Goal: Information Seeking & Learning: Learn about a topic

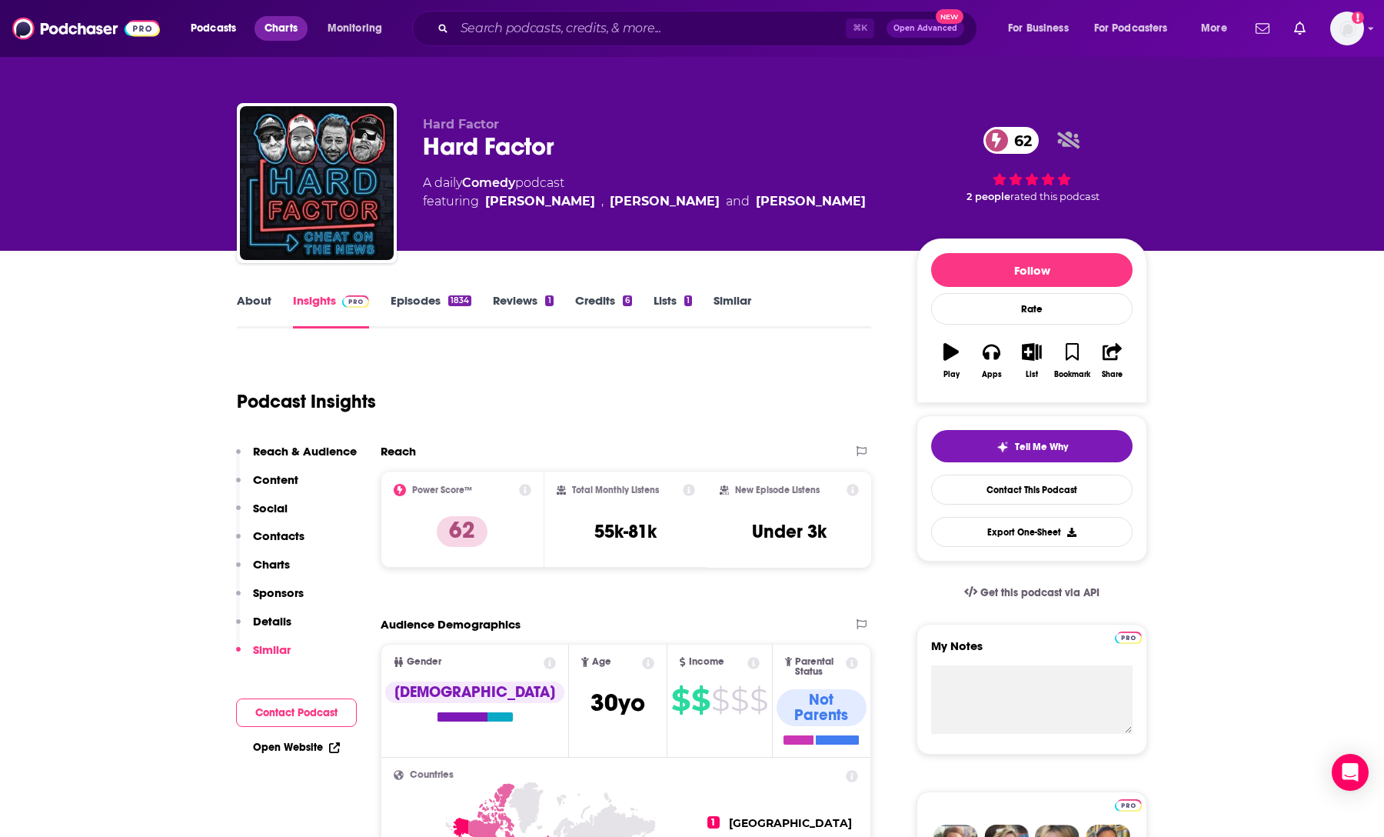
click at [288, 28] on span "Charts" at bounding box center [281, 29] width 33 height 22
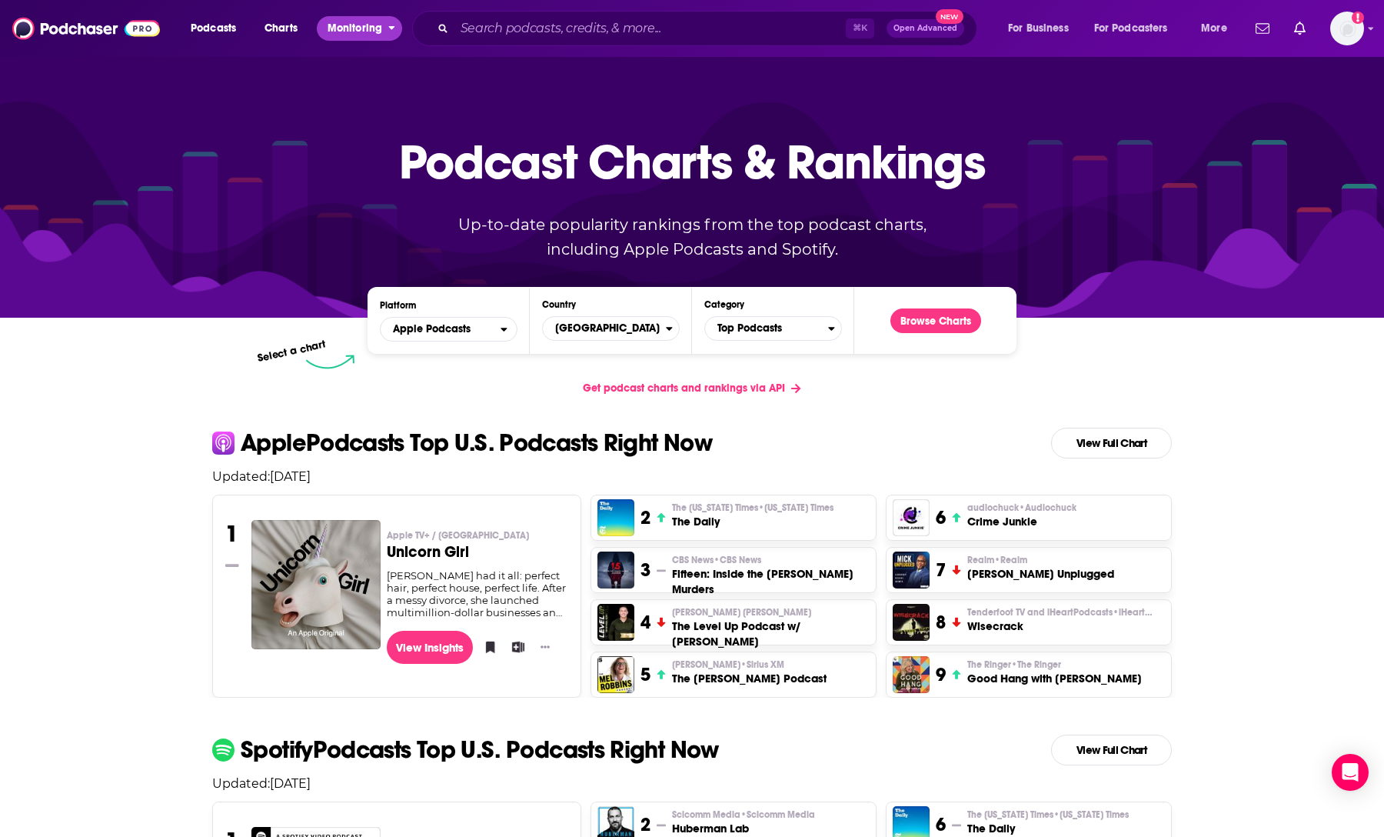
click at [352, 28] on span "Monitoring" at bounding box center [355, 29] width 55 height 22
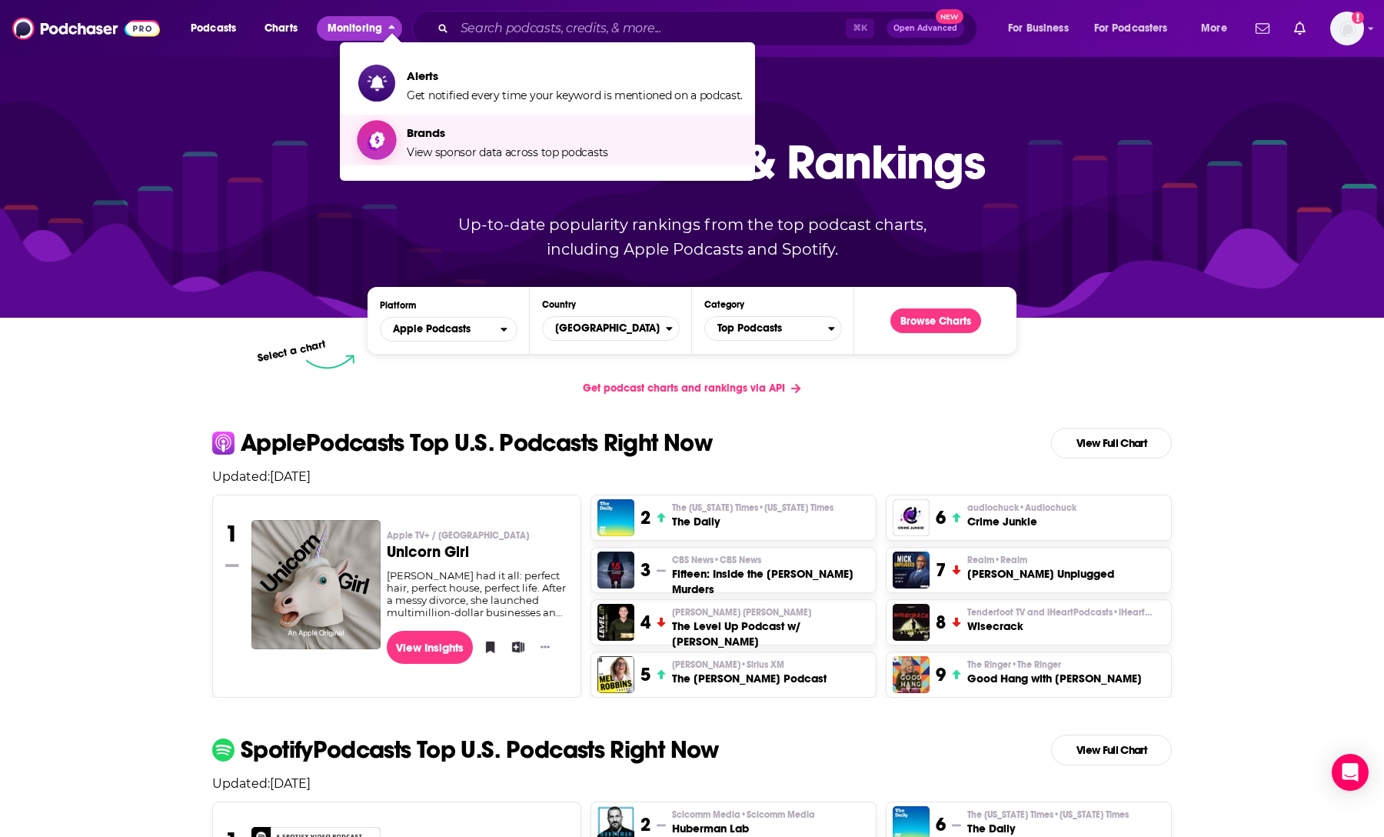
click at [468, 156] on span "View sponsor data across top podcasts" at bounding box center [508, 152] width 202 height 14
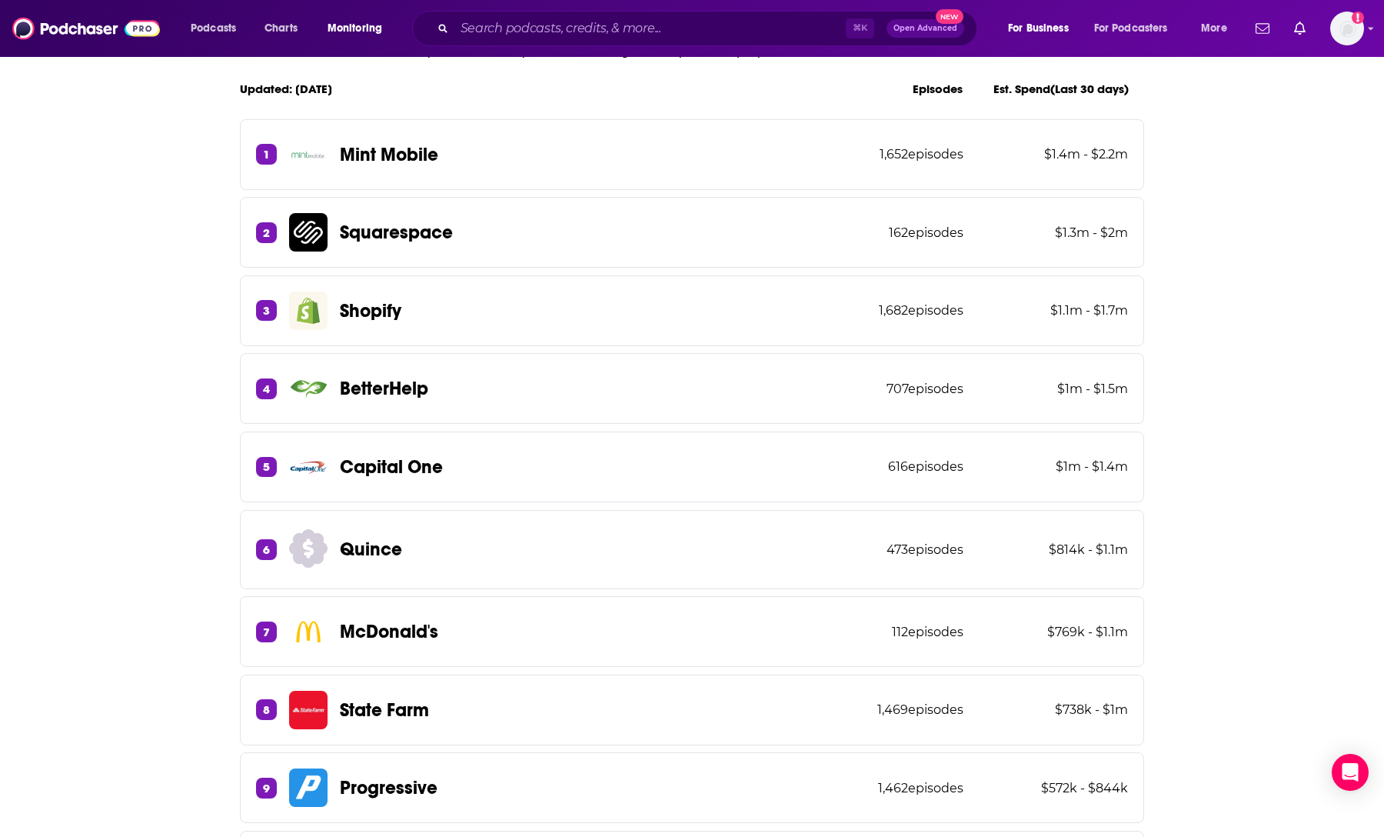
scroll to position [358, 0]
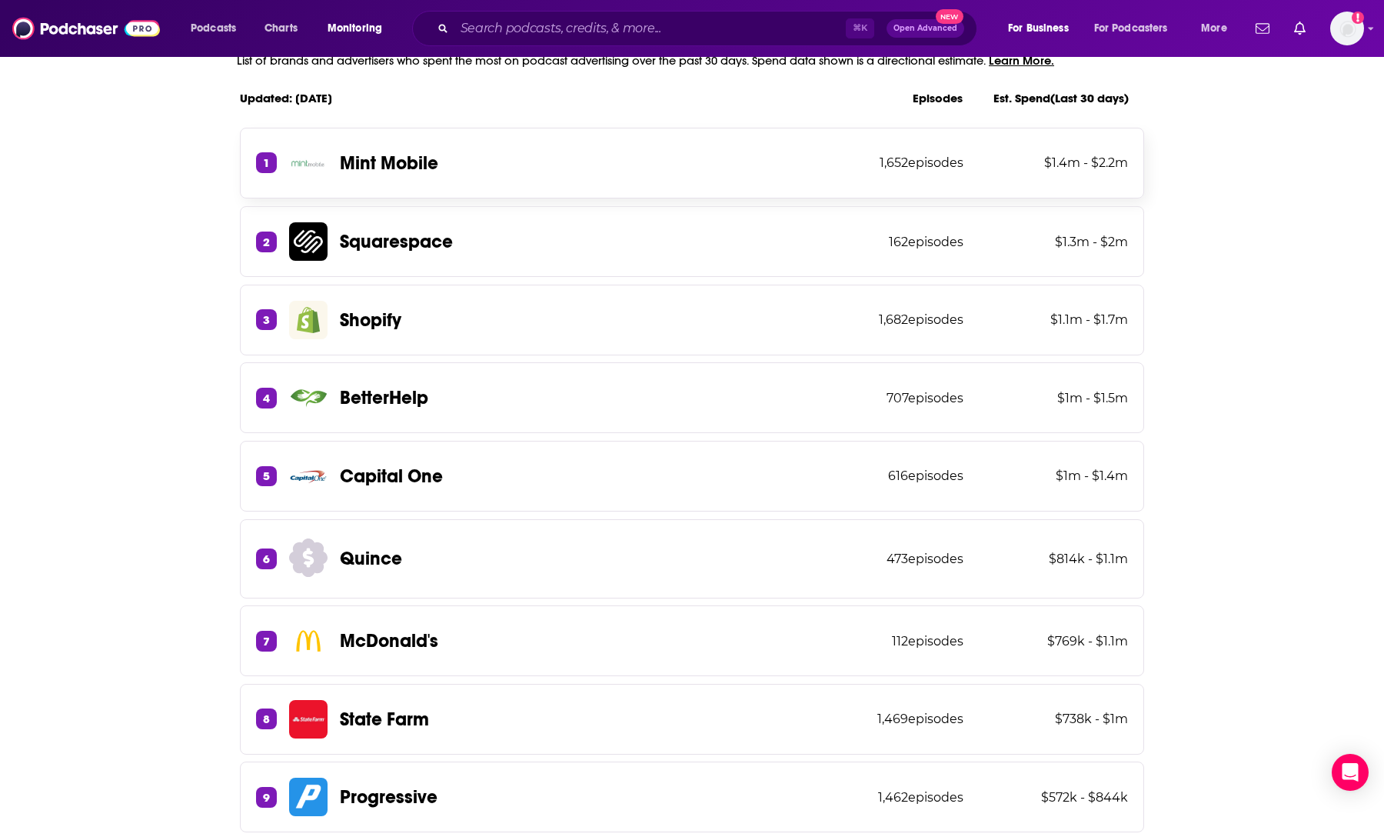
click at [491, 168] on div "1 Mint Mobile 1,652 episodes $1.4m - $2.2m" at bounding box center [692, 163] width 904 height 71
